Goal: Information Seeking & Learning: Learn about a topic

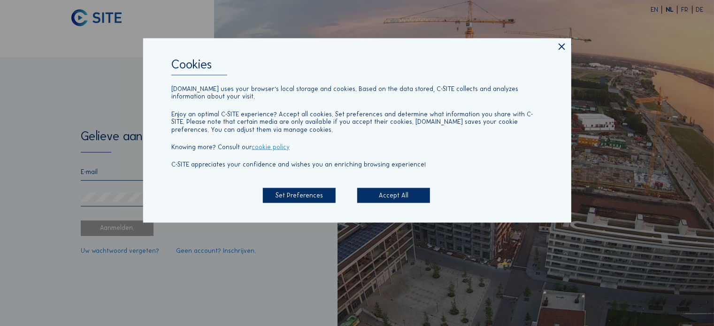
type input "[EMAIL_ADDRESS][DOMAIN_NAME]"
click at [397, 198] on div "Accept All" at bounding box center [393, 195] width 73 height 15
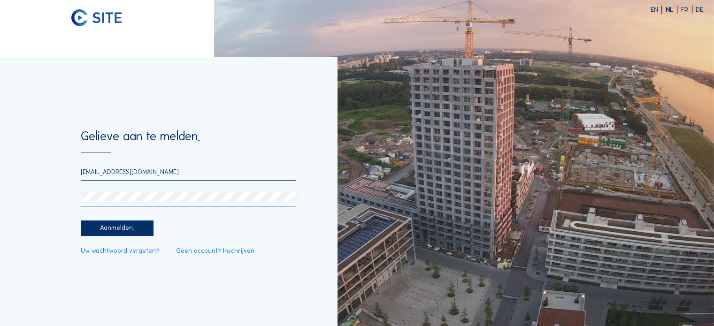
click at [124, 230] on div "Aanmelden." at bounding box center [117, 228] width 73 height 15
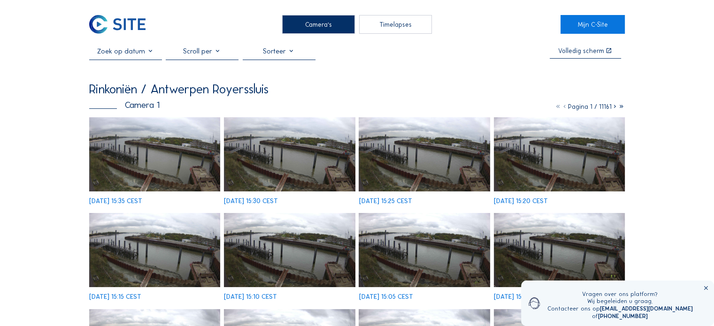
click at [317, 23] on div "Camera's" at bounding box center [318, 24] width 73 height 19
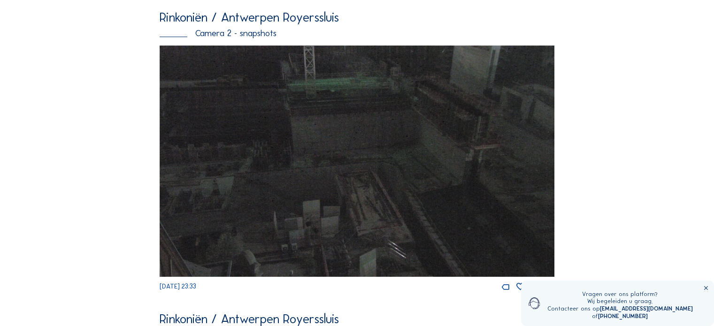
scroll to position [422, 0]
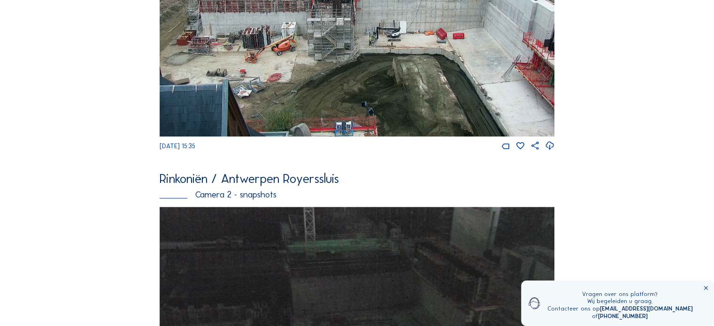
click at [368, 207] on img at bounding box center [357, 322] width 395 height 231
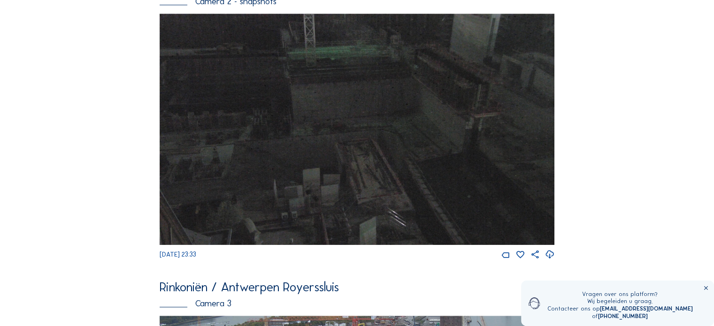
scroll to position [696, 0]
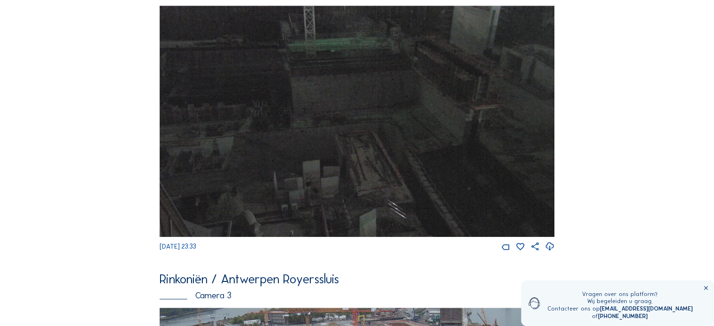
click at [310, 86] on img at bounding box center [357, 121] width 395 height 231
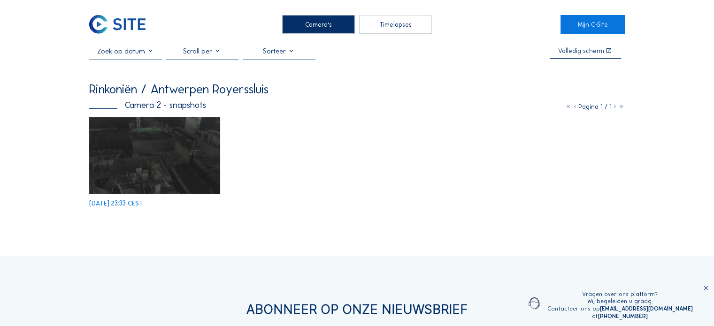
click at [171, 152] on img at bounding box center [154, 155] width 131 height 77
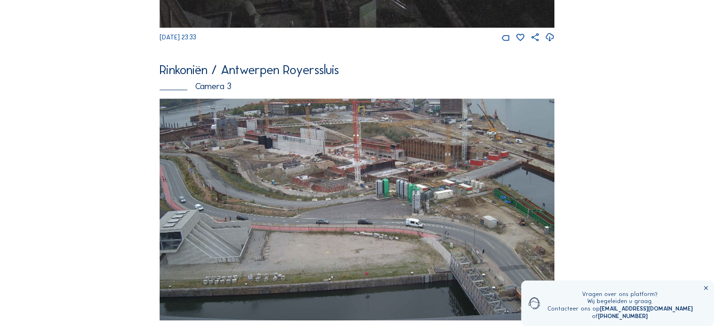
scroll to position [939, 0]
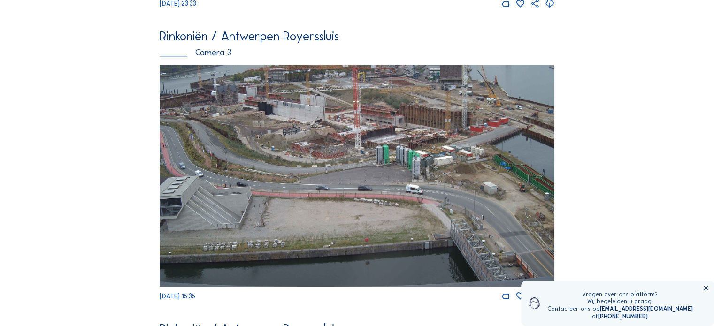
click at [187, 123] on img at bounding box center [357, 176] width 395 height 222
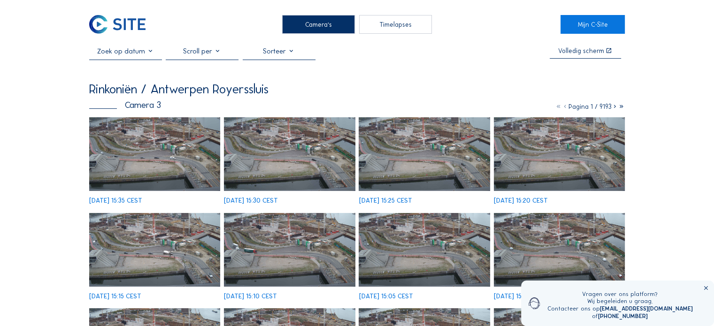
click at [290, 255] on img at bounding box center [289, 250] width 131 height 74
